Goal: Book appointment/travel/reservation

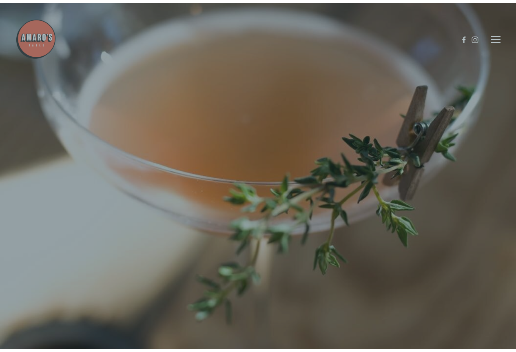
scroll to position [17, 0]
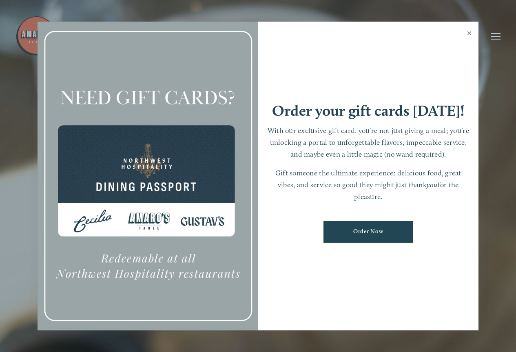
click at [467, 34] on link "Close" at bounding box center [470, 34] width 16 height 23
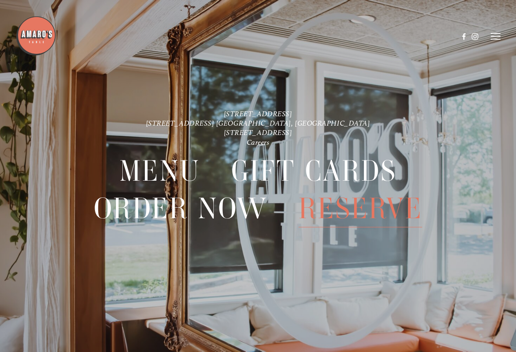
click at [339, 207] on span "Reserve" at bounding box center [361, 209] width 124 height 38
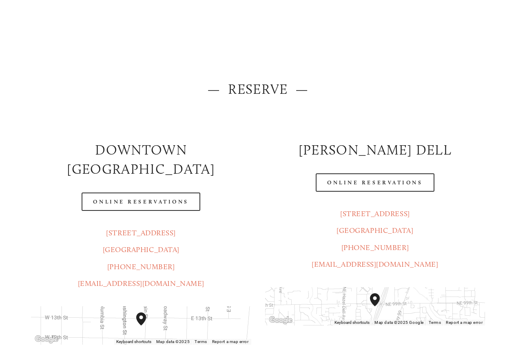
scroll to position [82, 0]
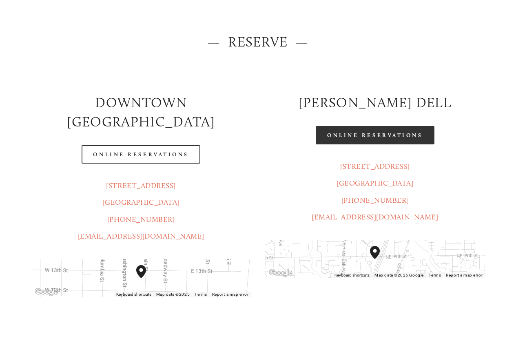
click at [391, 141] on link "Online Reservations" at bounding box center [375, 135] width 118 height 18
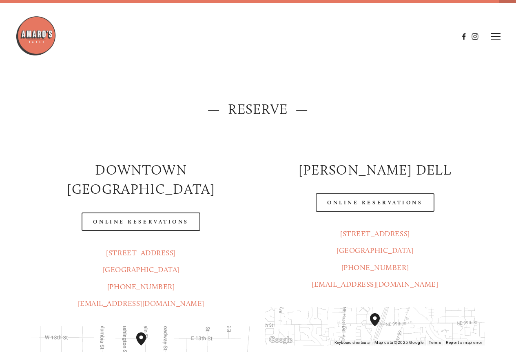
scroll to position [0, 0]
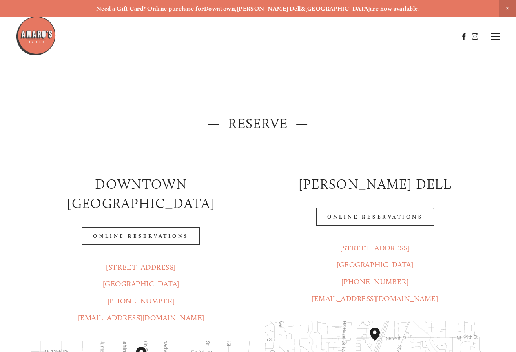
click at [495, 36] on icon at bounding box center [496, 36] width 10 height 7
click at [349, 38] on span "Menu" at bounding box center [355, 36] width 15 height 7
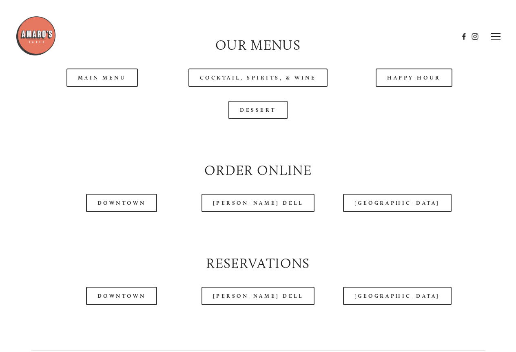
scroll to position [735, 0]
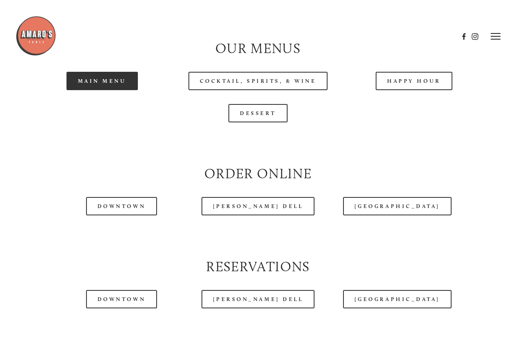
click at [129, 90] on link "Main Menu" at bounding box center [102, 81] width 71 height 18
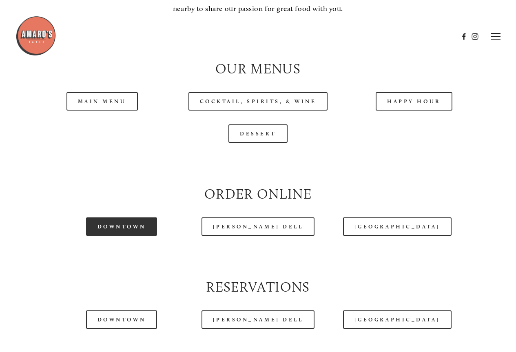
scroll to position [694, 0]
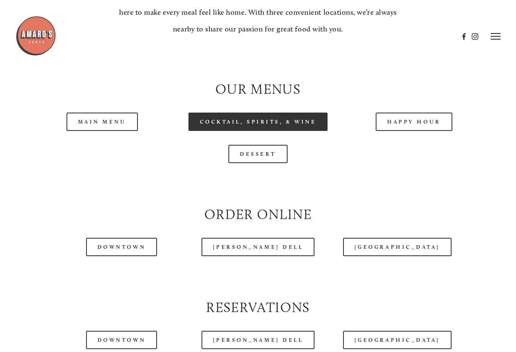
click at [256, 131] on link "Cocktail, Spirits, & Wine" at bounding box center [259, 122] width 140 height 18
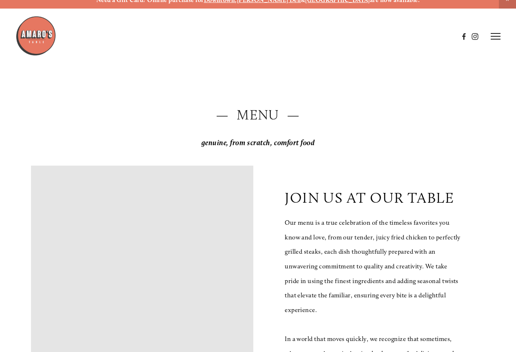
scroll to position [0, 0]
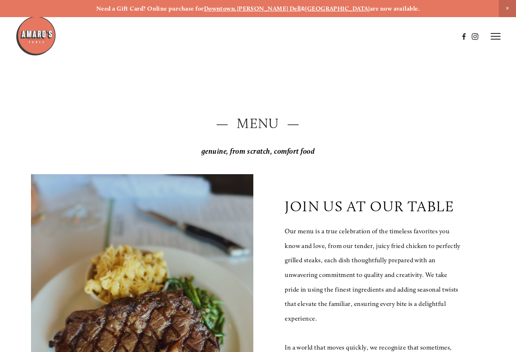
click at [499, 36] on icon at bounding box center [496, 36] width 10 height 7
click at [428, 36] on span "Gallery" at bounding box center [425, 36] width 19 height 7
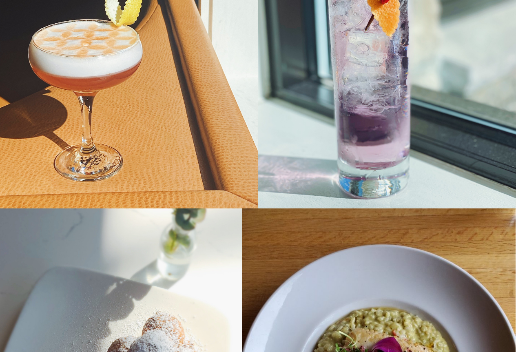
scroll to position [10776, 0]
